Goal: Navigation & Orientation: Find specific page/section

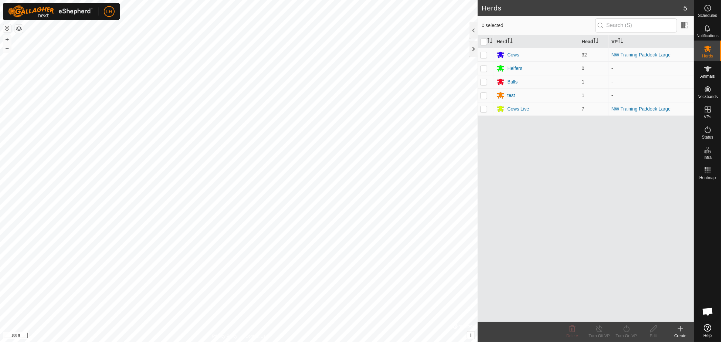
scroll to position [4951, 0]
click at [285, 0] on html "LH Schedules Notifications Herds Animals Neckbands VPs Status Infra Heatmap Hel…" at bounding box center [360, 171] width 721 height 342
click at [292, 0] on html "LH Schedules Notifications Herds Animals Neckbands VPs Status Infra Heatmap Hel…" at bounding box center [360, 171] width 721 height 342
click at [308, 0] on html "LH Schedules Notifications Herds Animals Neckbands VPs Status Infra Heatmap Hel…" at bounding box center [360, 171] width 721 height 342
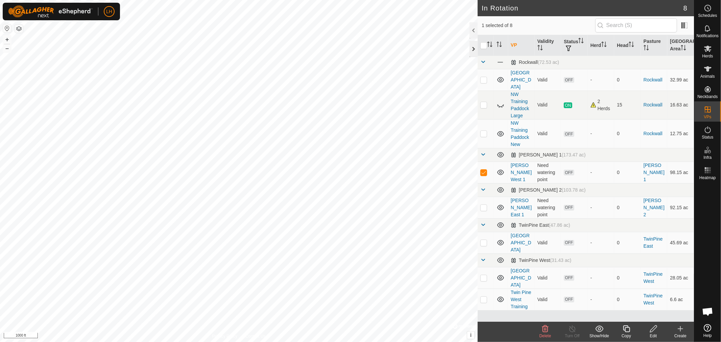
click at [473, 48] on div at bounding box center [474, 49] width 8 height 16
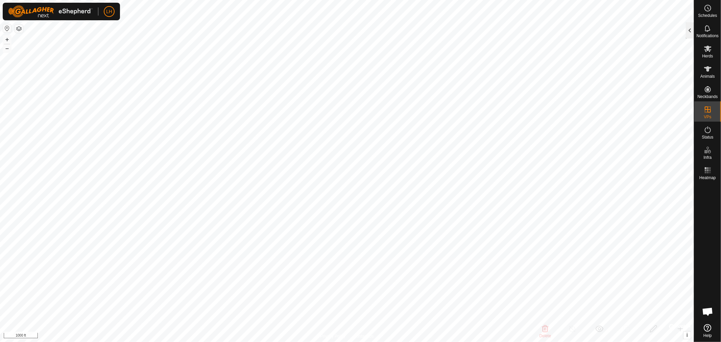
click at [690, 33] on div at bounding box center [690, 30] width 8 height 16
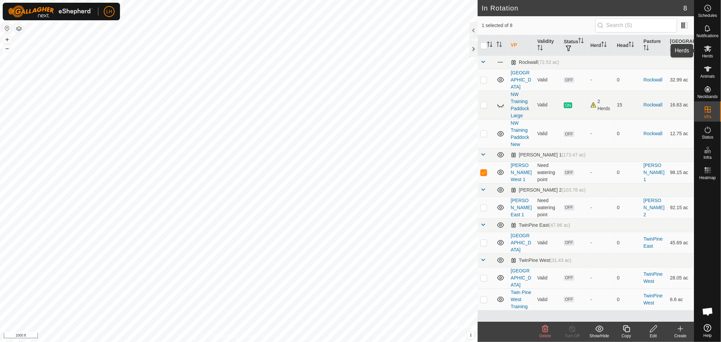
click at [708, 48] on icon at bounding box center [707, 49] width 7 height 6
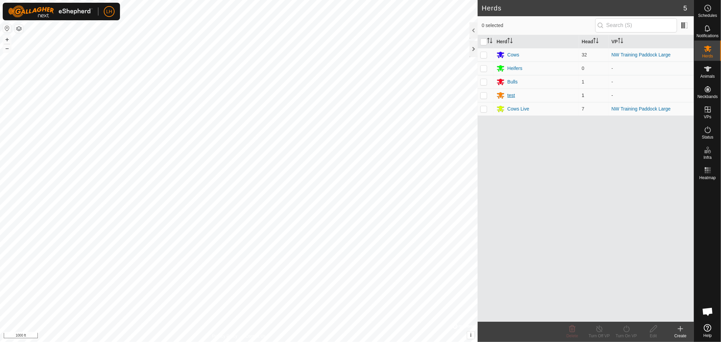
click at [513, 94] on div "test" at bounding box center [511, 95] width 8 height 7
